Goal: Contribute content: Contribute content

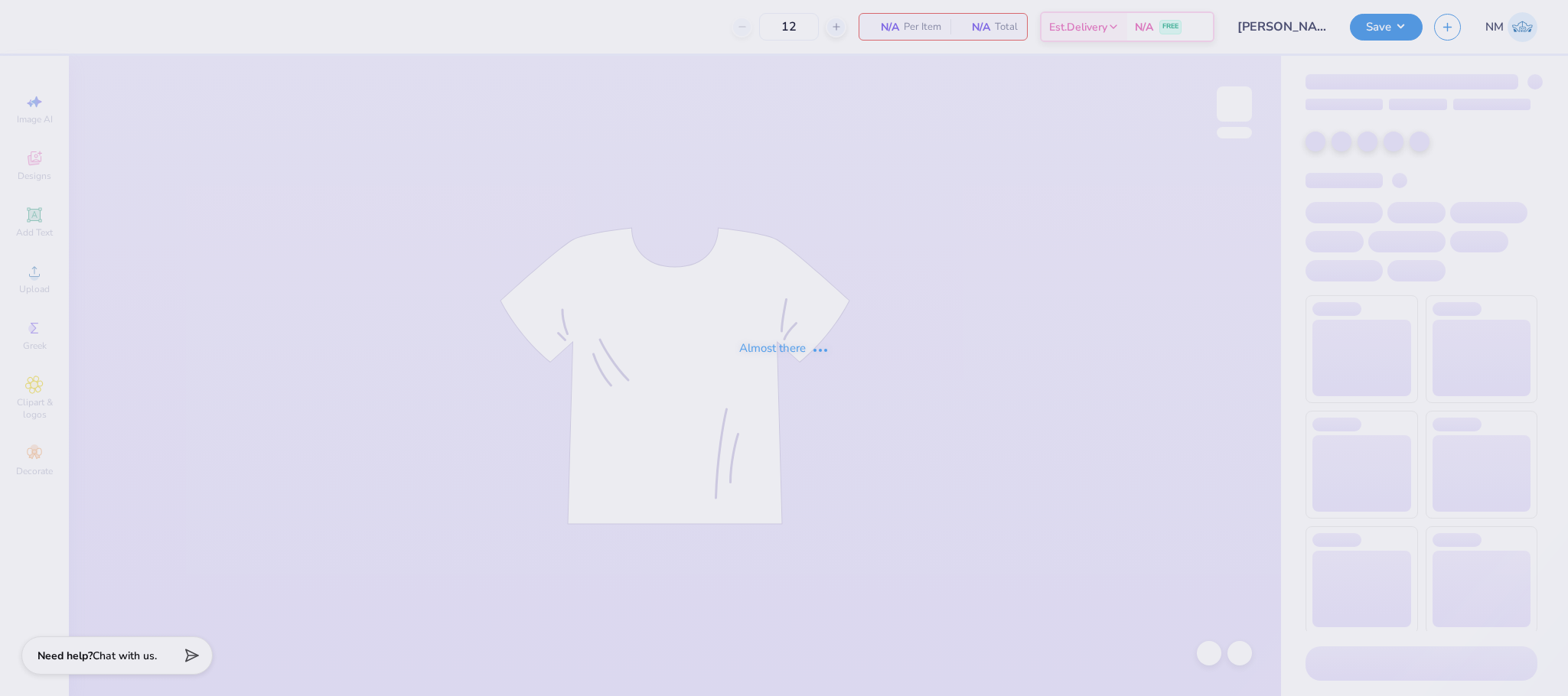
type input "[PERSON_NAME] : [GEOGRAPHIC_DATA] at [GEOGRAPHIC_DATA]"
type input "50"
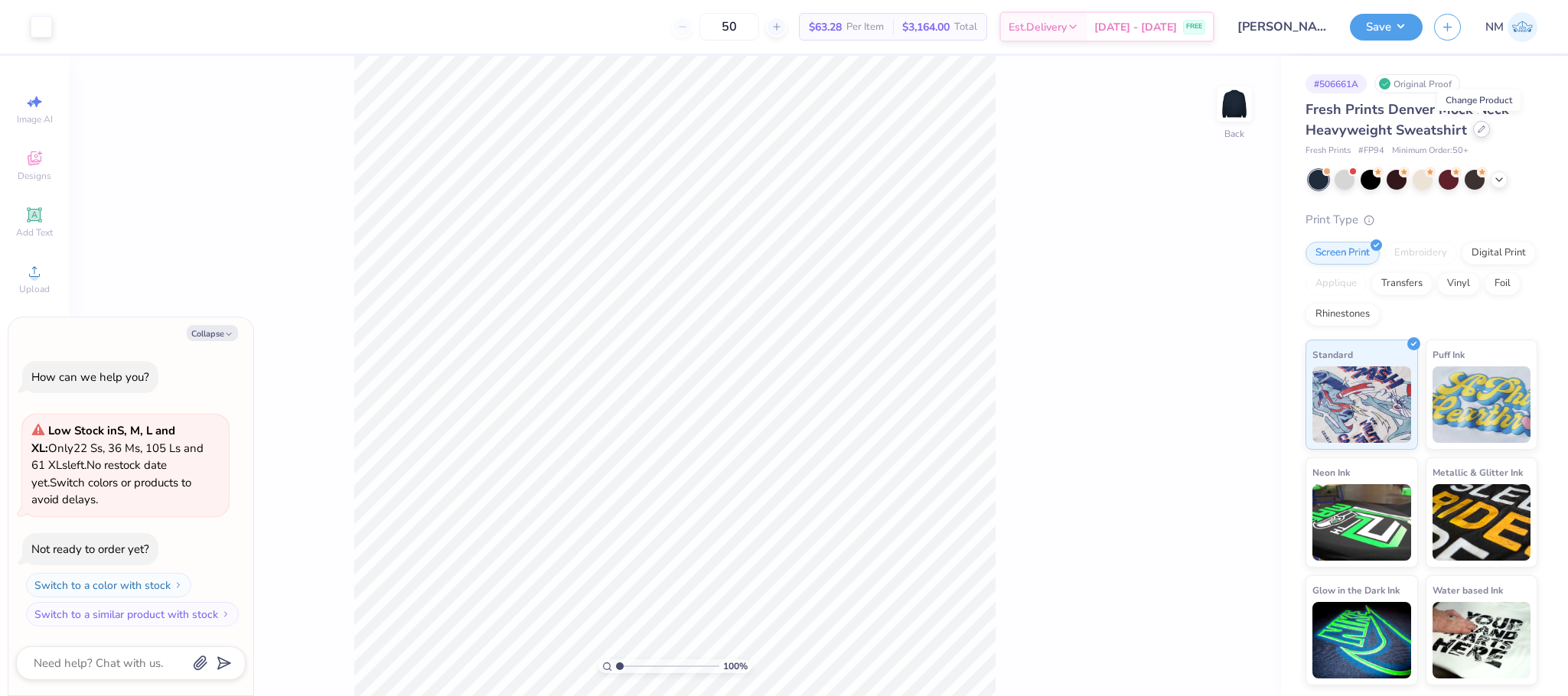
click at [1474, 126] on div at bounding box center [1481, 129] width 17 height 17
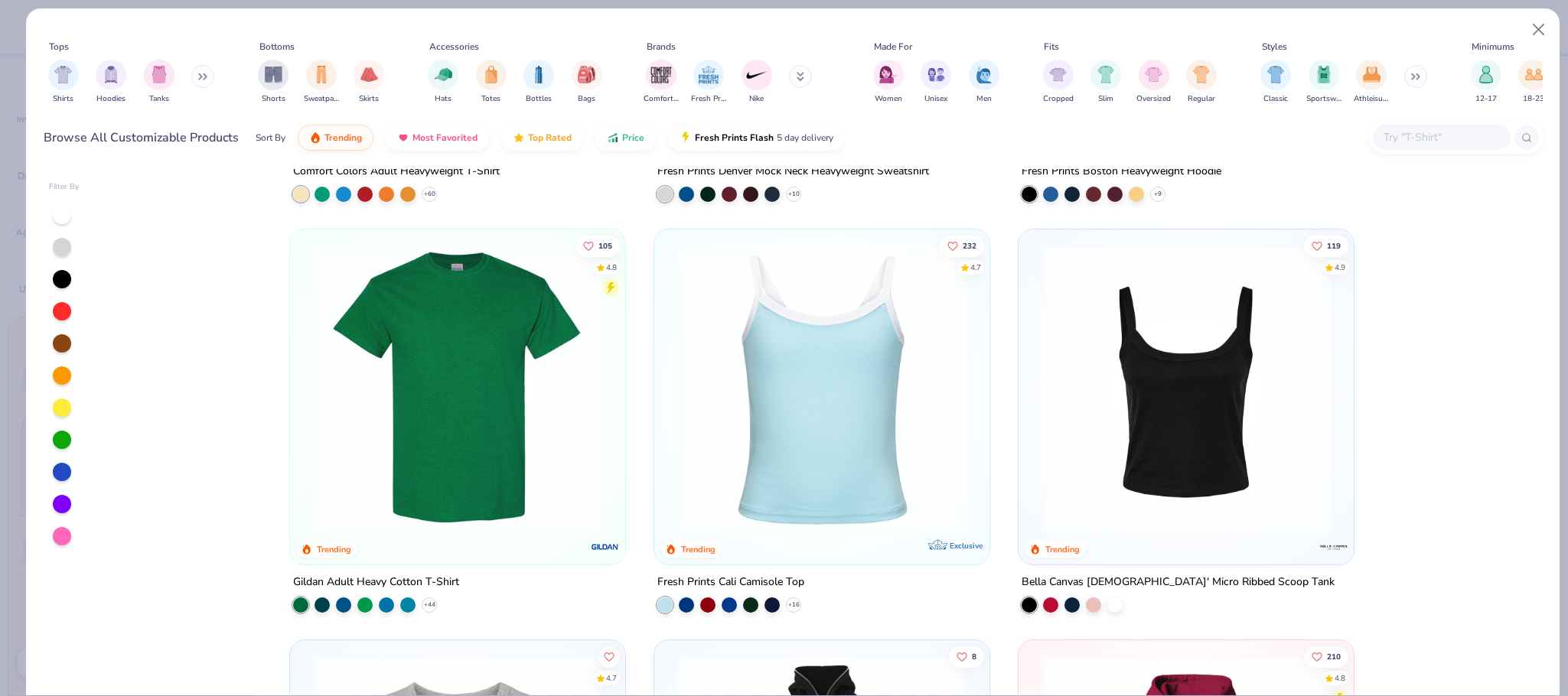
scroll to position [344, 0]
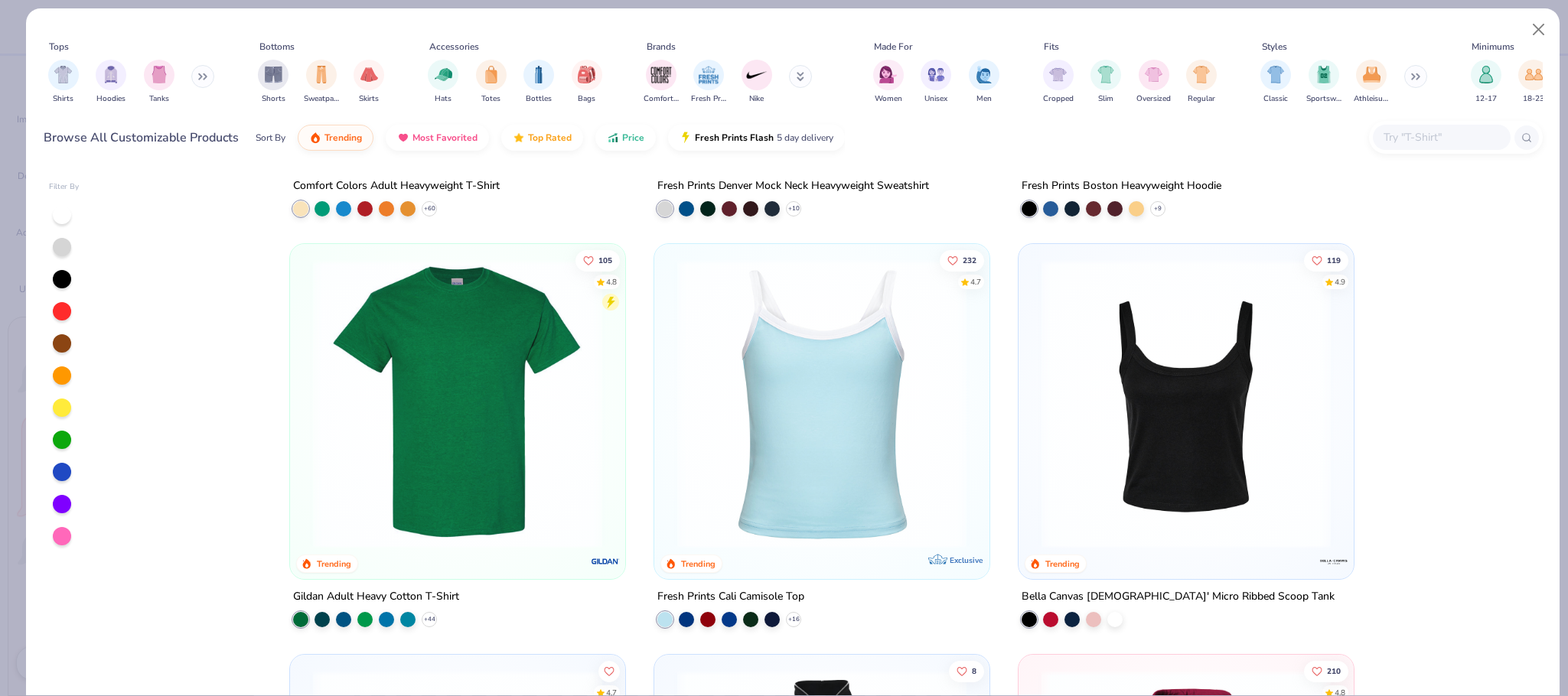
click at [204, 67] on button at bounding box center [203, 77] width 23 height 23
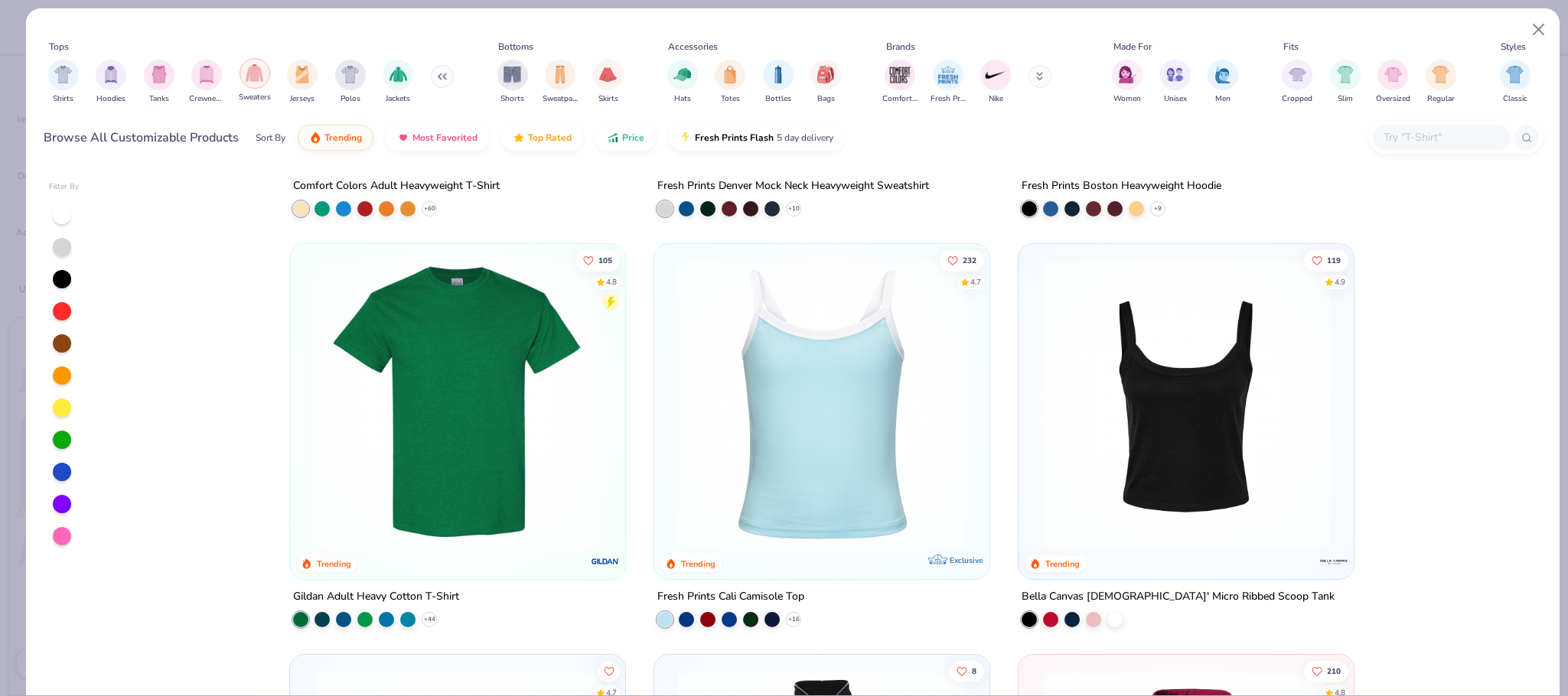
click at [262, 76] on img "filter for Sweaters" at bounding box center [254, 73] width 17 height 17
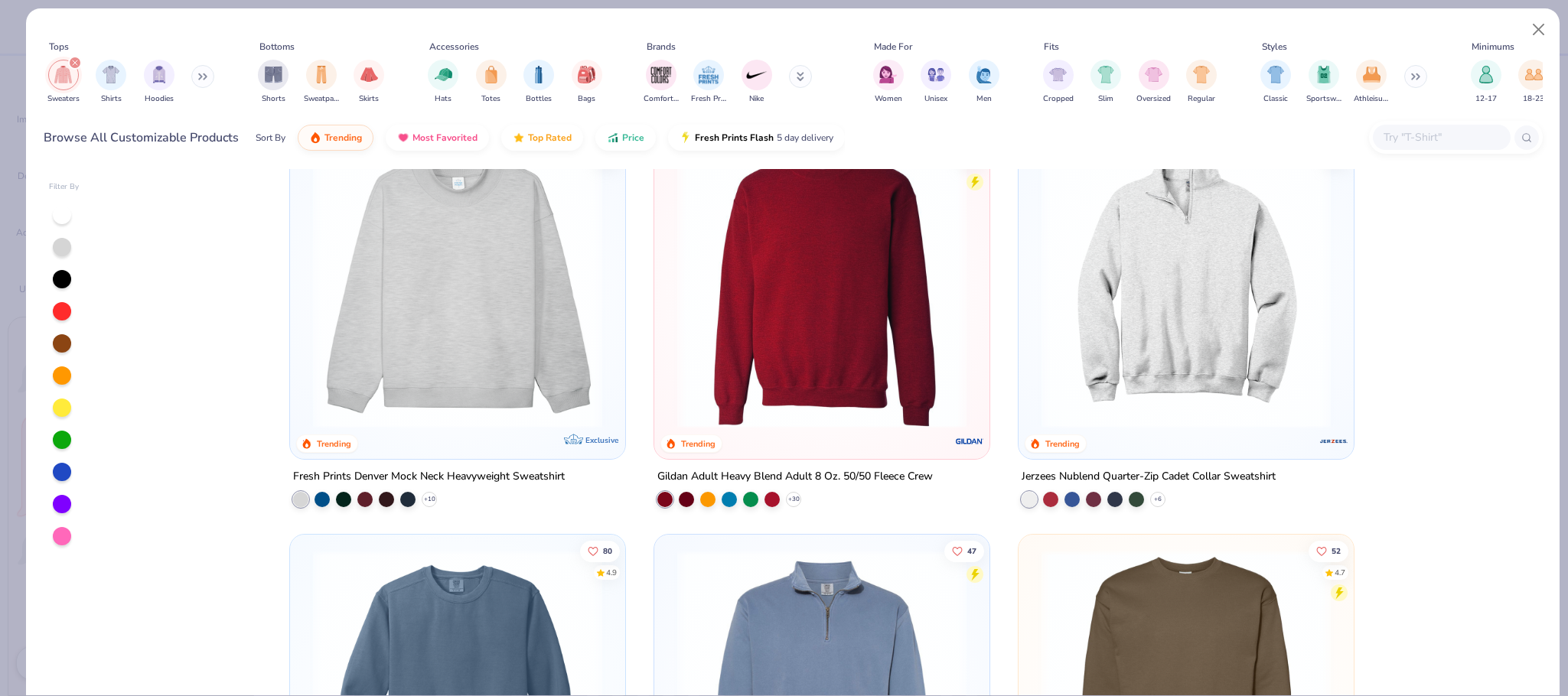
scroll to position [57, 0]
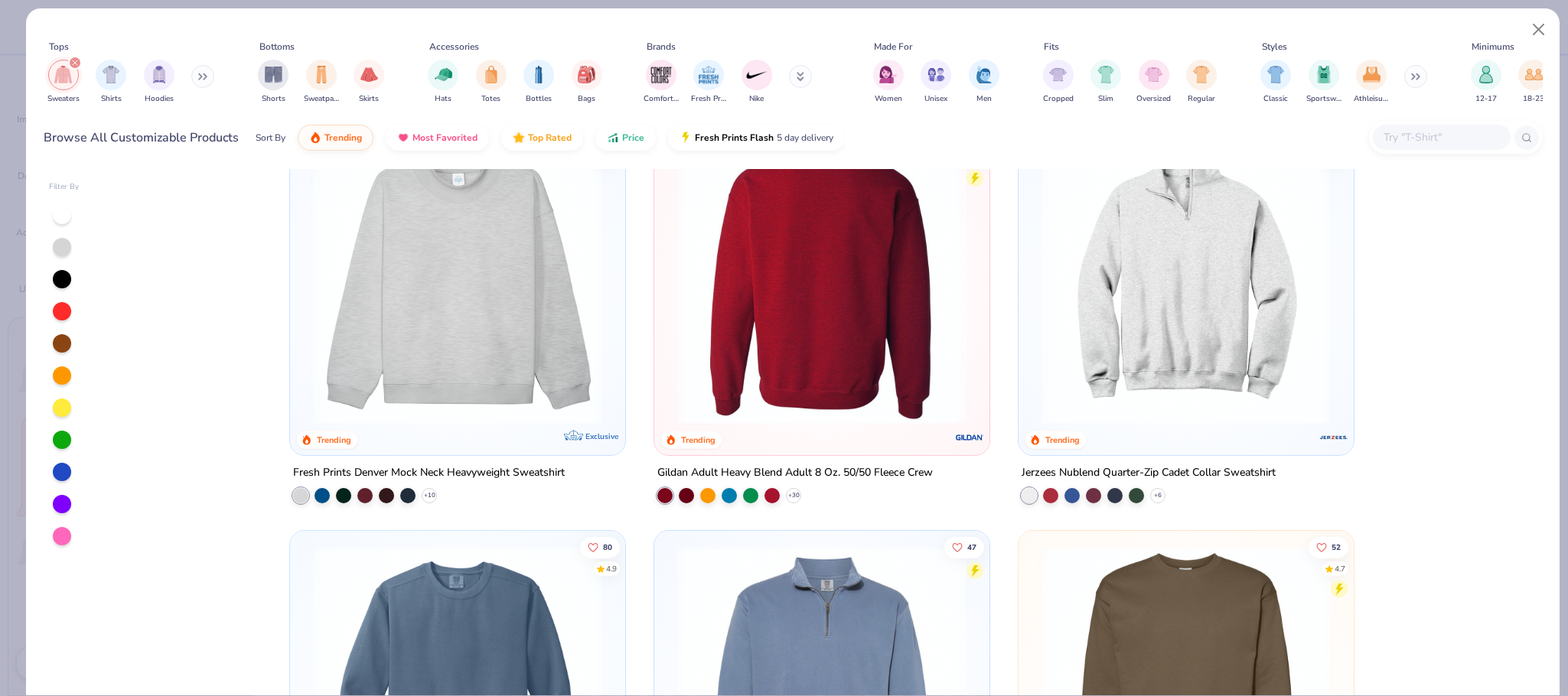
click at [841, 314] on img at bounding box center [822, 280] width 305 height 289
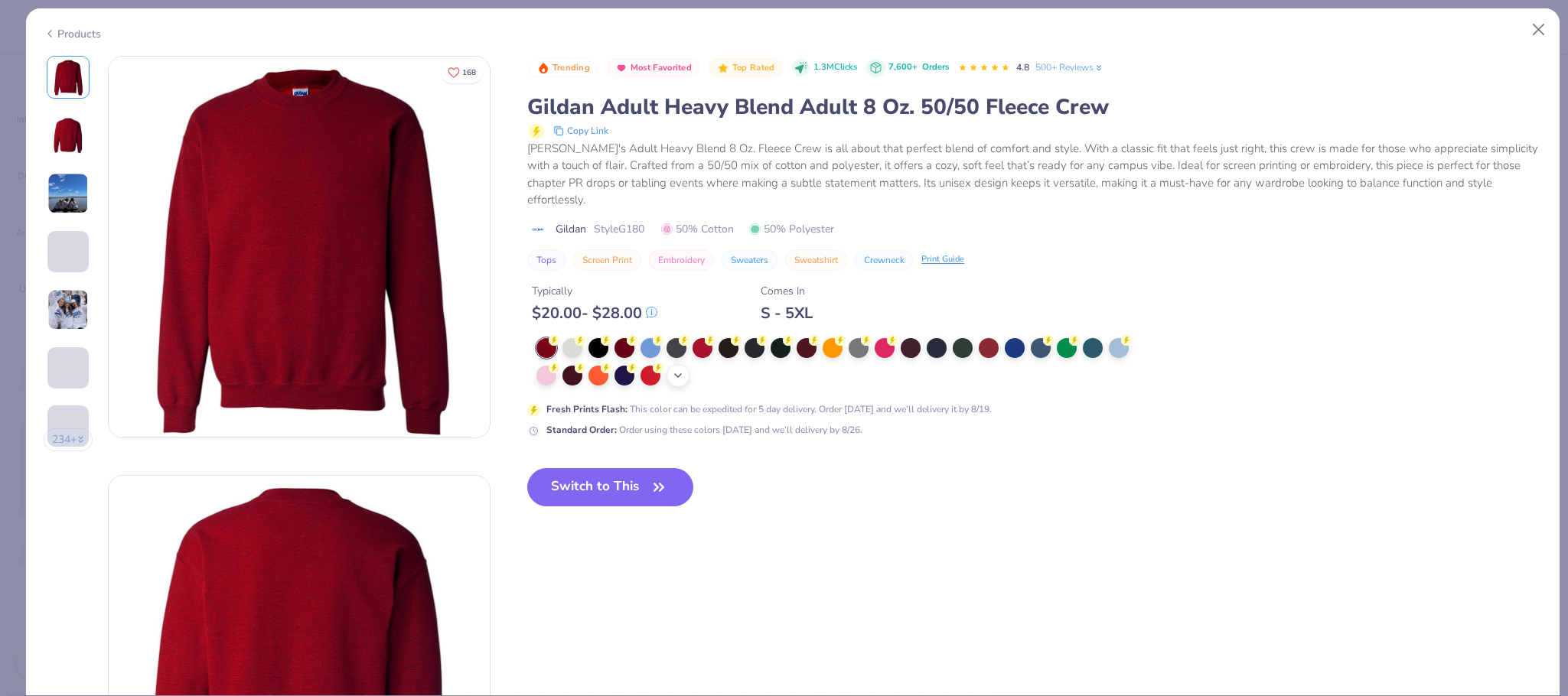
click at [684, 369] on icon at bounding box center [677, 375] width 12 height 12
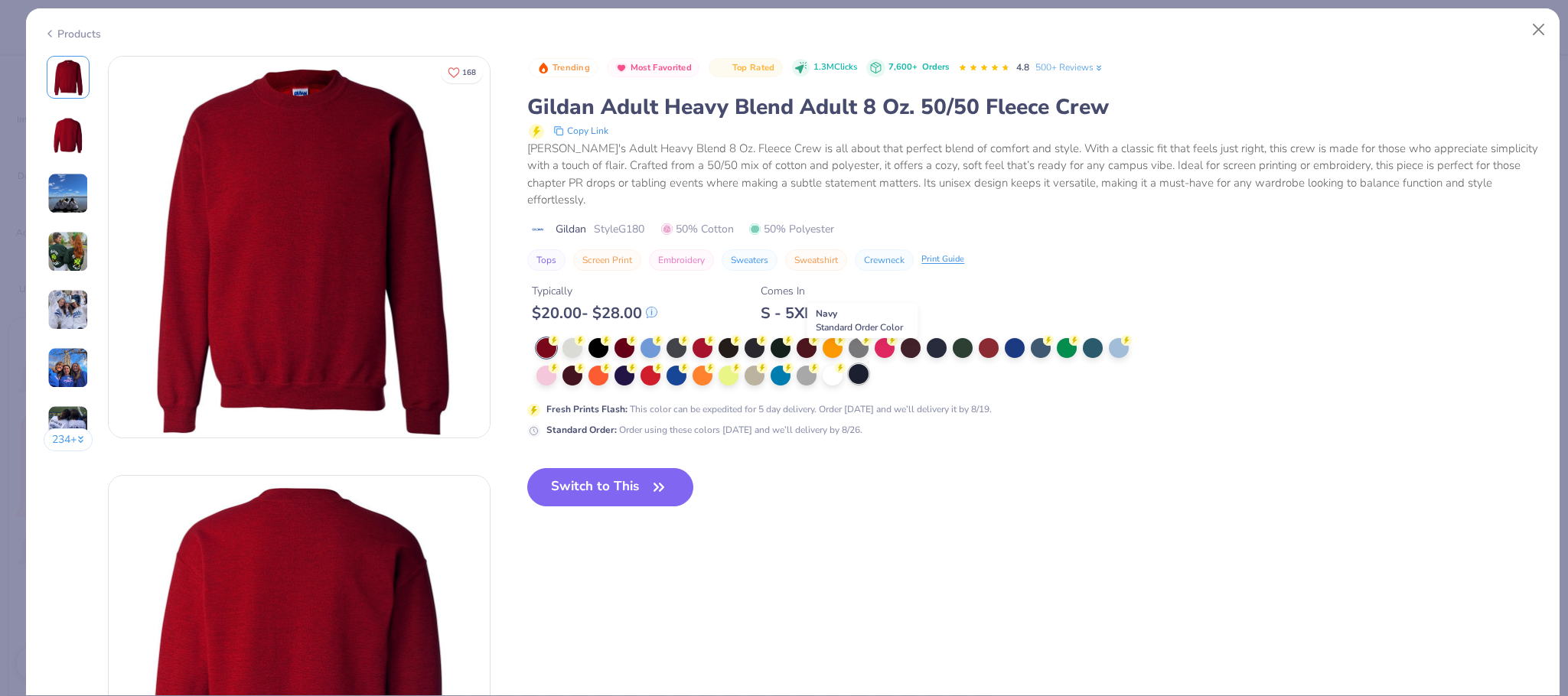
click at [859, 364] on div at bounding box center [859, 374] width 20 height 20
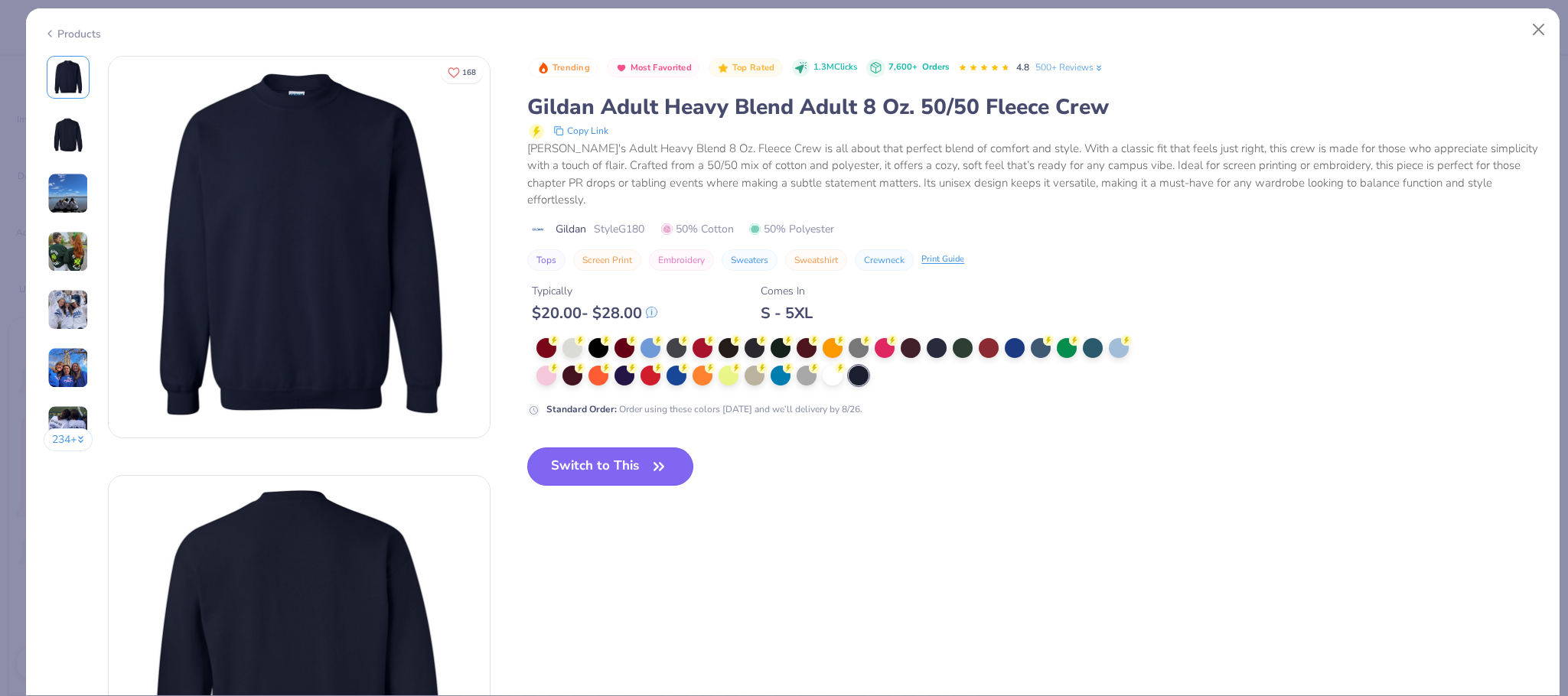
click at [594, 448] on button "Switch to This" at bounding box center [610, 467] width 166 height 38
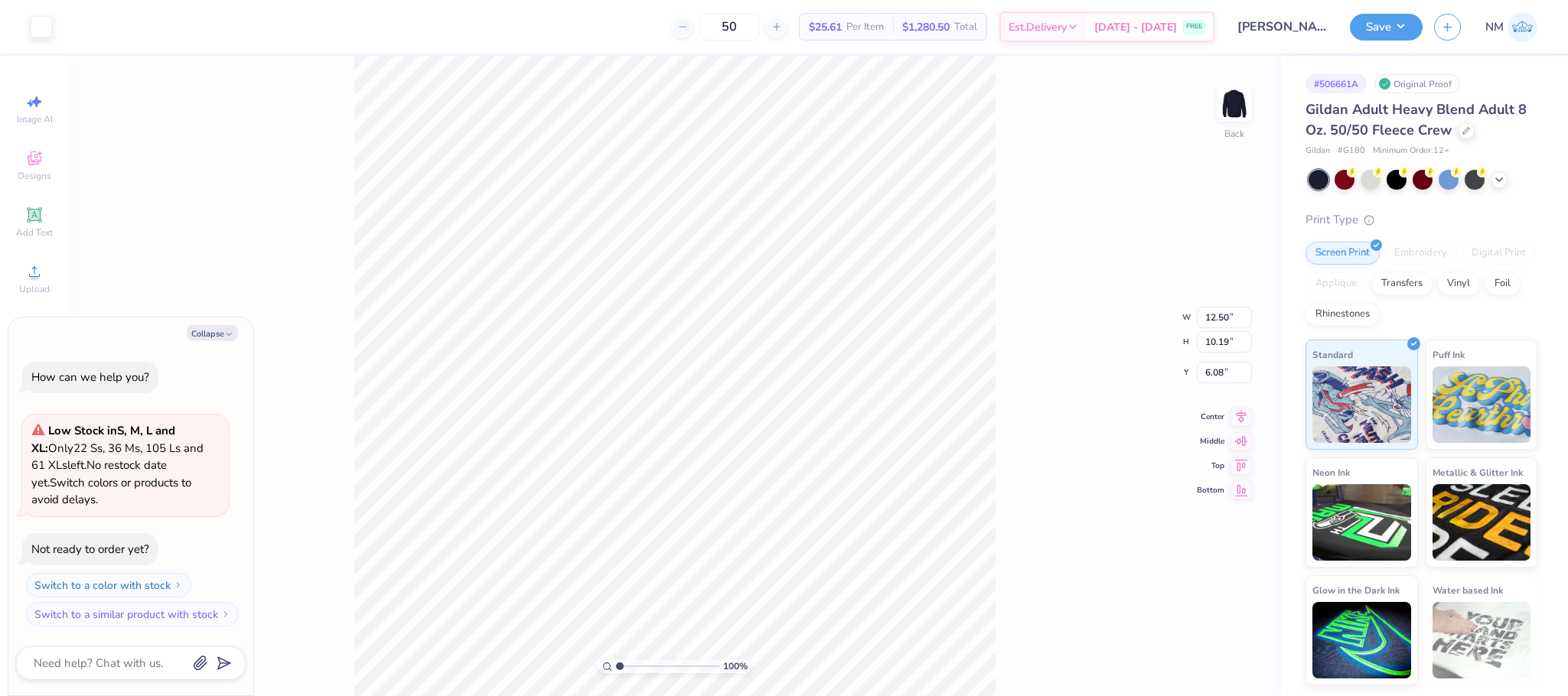
type textarea "x"
type input "3.00"
click at [1394, 21] on button "Save" at bounding box center [1386, 25] width 73 height 26
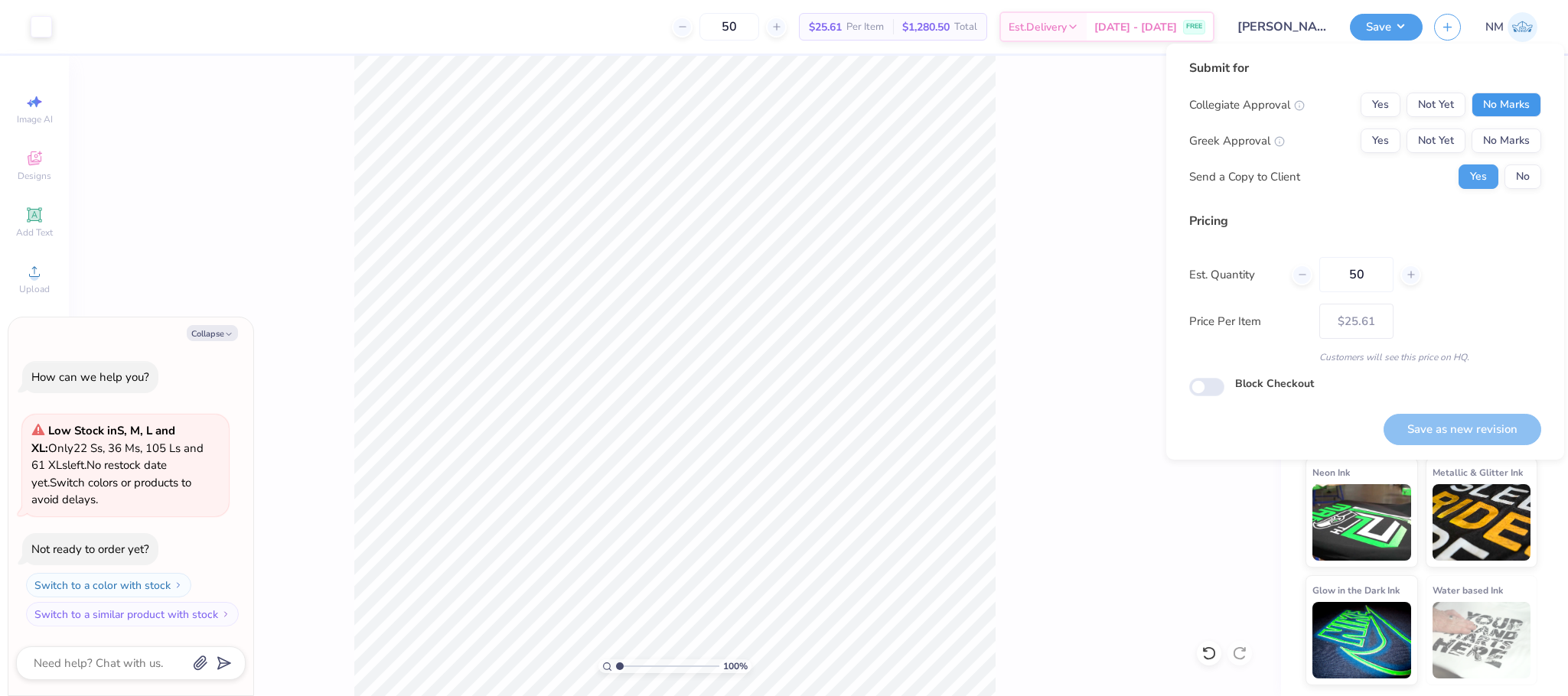
click at [1515, 110] on button "No Marks" at bounding box center [1506, 105] width 70 height 25
click at [1387, 138] on button "Yes" at bounding box center [1380, 141] width 40 height 25
click at [1537, 180] on button "No" at bounding box center [1522, 177] width 36 height 25
type textarea "x"
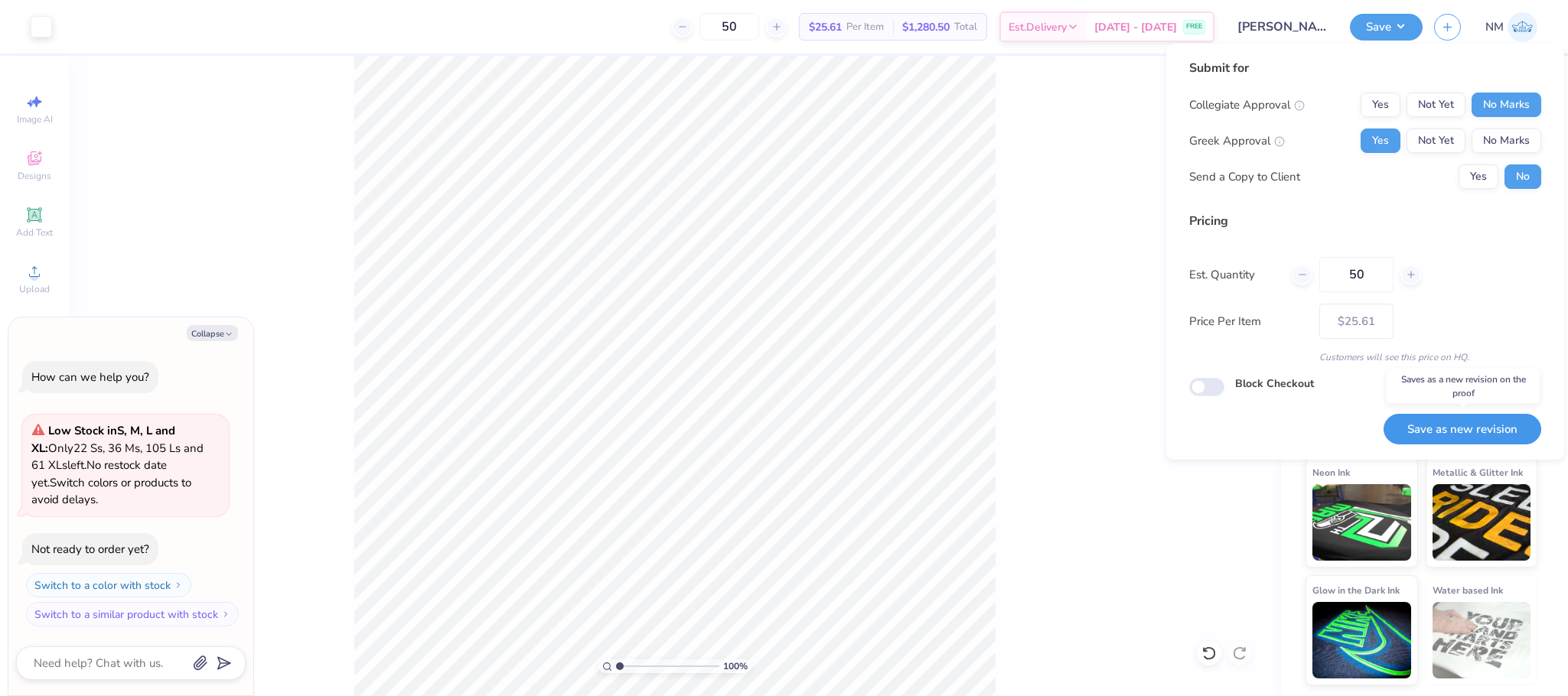
click at [1497, 420] on button "Save as new revision" at bounding box center [1462, 430] width 157 height 31
type input "$25.61"
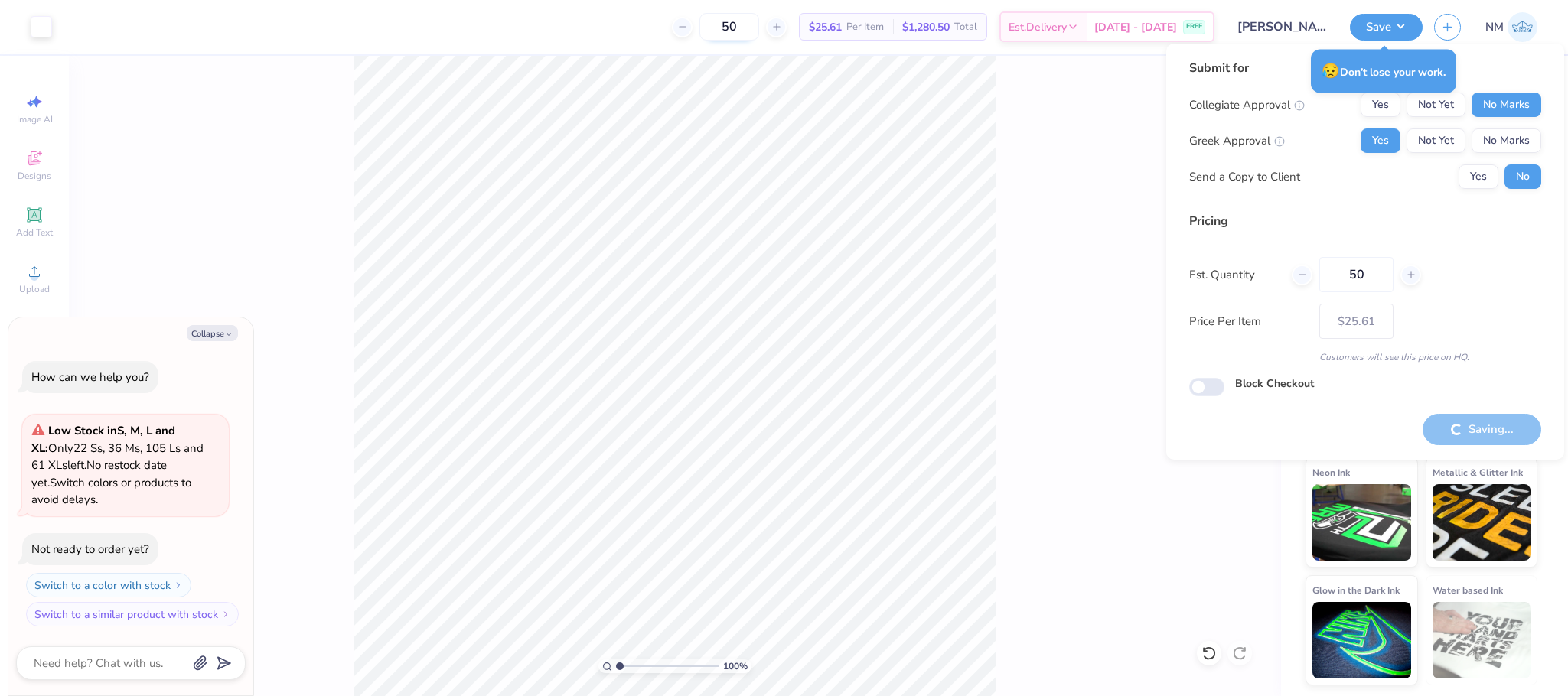
type textarea "x"
